Goal: Download file/media

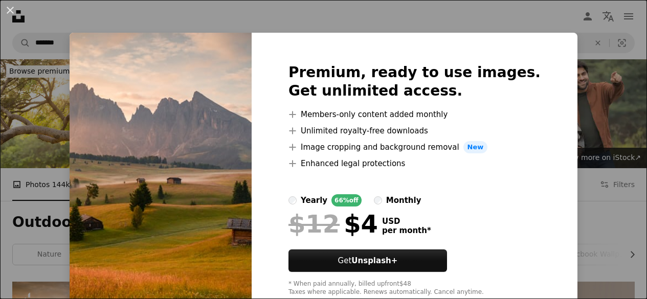
scroll to position [212, 0]
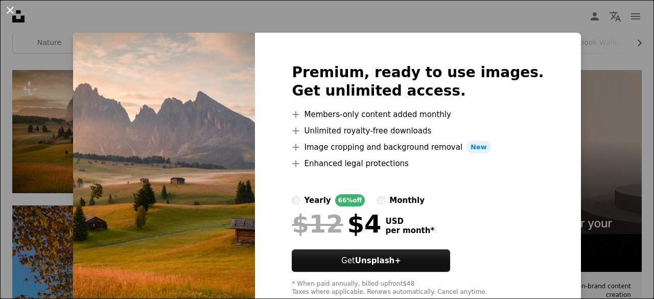
click at [11, 4] on button "An X shape" at bounding box center [10, 10] width 12 height 12
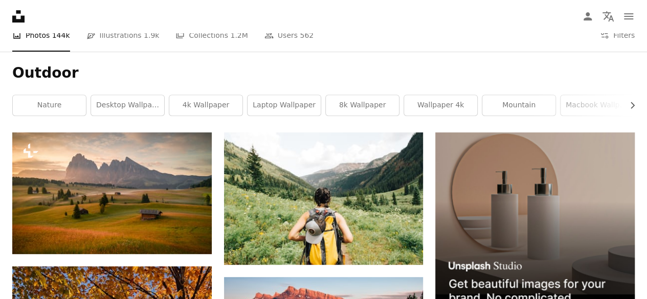
scroll to position [144, 0]
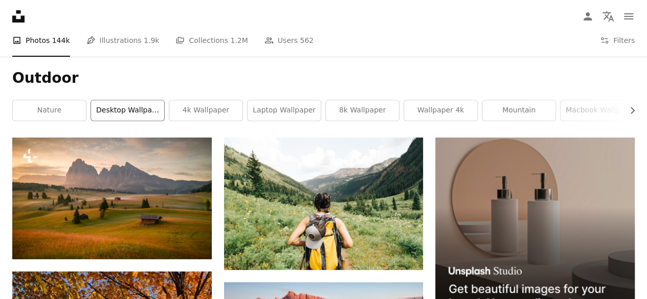
click at [138, 101] on link "desktop wallpaper" at bounding box center [127, 110] width 73 height 20
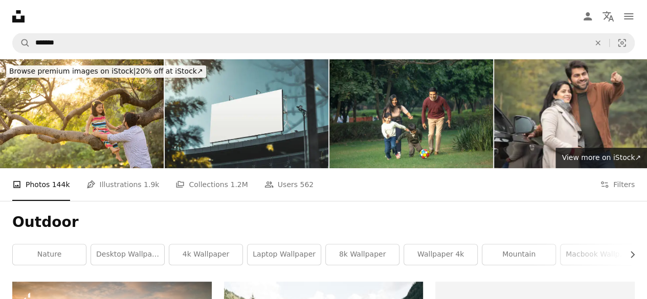
scroll to position [144, 0]
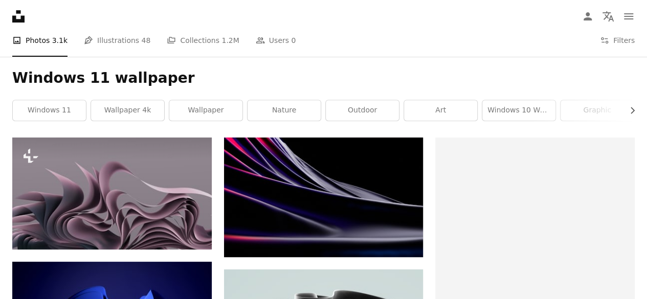
scroll to position [52, 0]
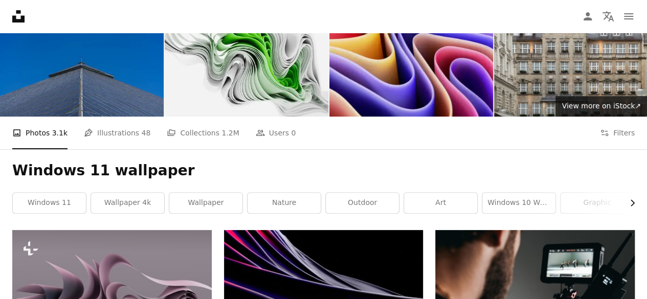
click at [629, 204] on icon "Chevron right" at bounding box center [632, 203] width 10 height 10
click at [10, 206] on icon "Chevron left" at bounding box center [15, 203] width 10 height 10
click at [70, 206] on link "windows 11" at bounding box center [49, 203] width 73 height 20
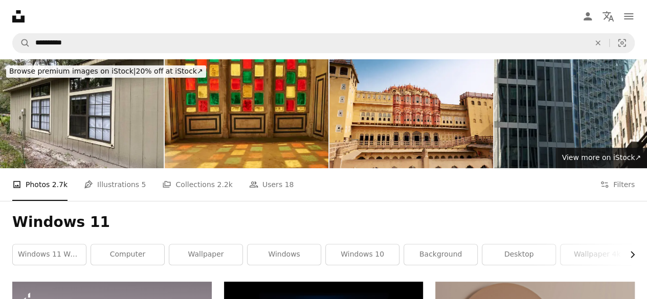
click at [633, 261] on button "Chevron right" at bounding box center [629, 254] width 12 height 20
click at [633, 261] on link "window" at bounding box center [597, 254] width 73 height 20
